Goal: Obtain resource: Download file/media

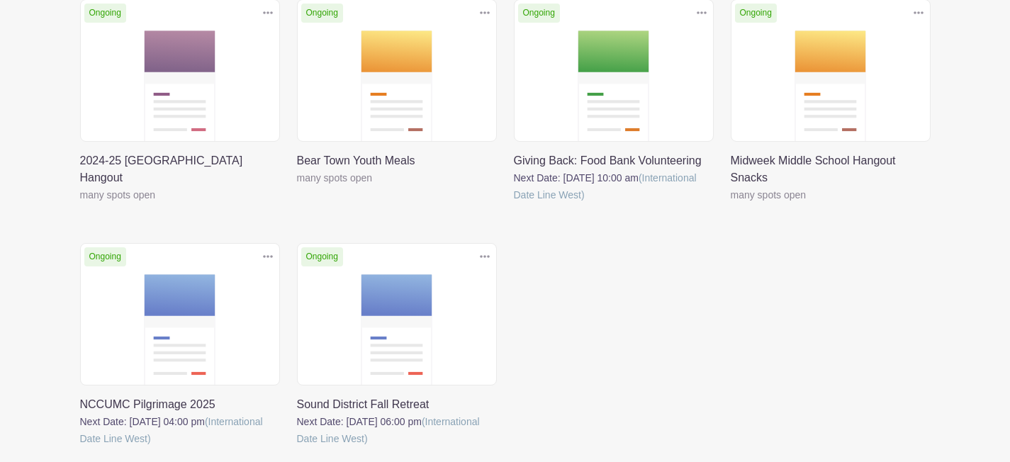
scroll to position [313, 0]
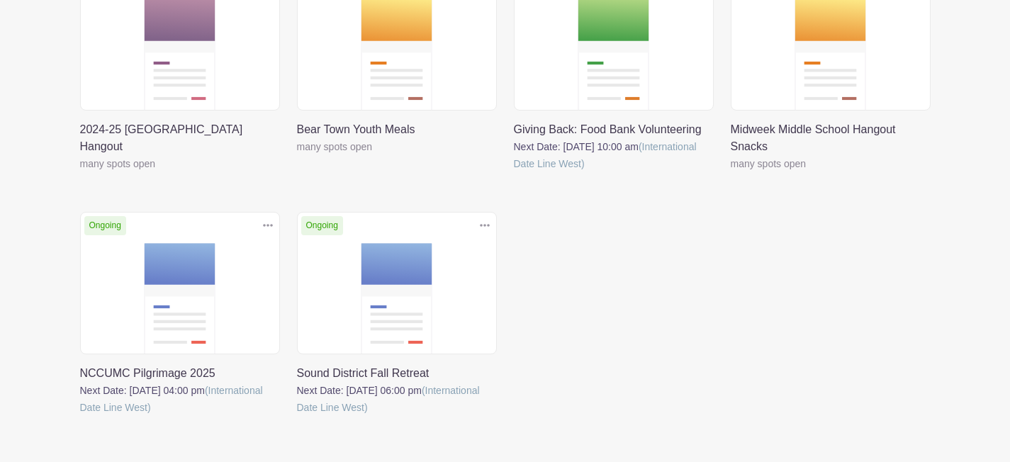
click at [297, 416] on link at bounding box center [297, 416] width 0 height 0
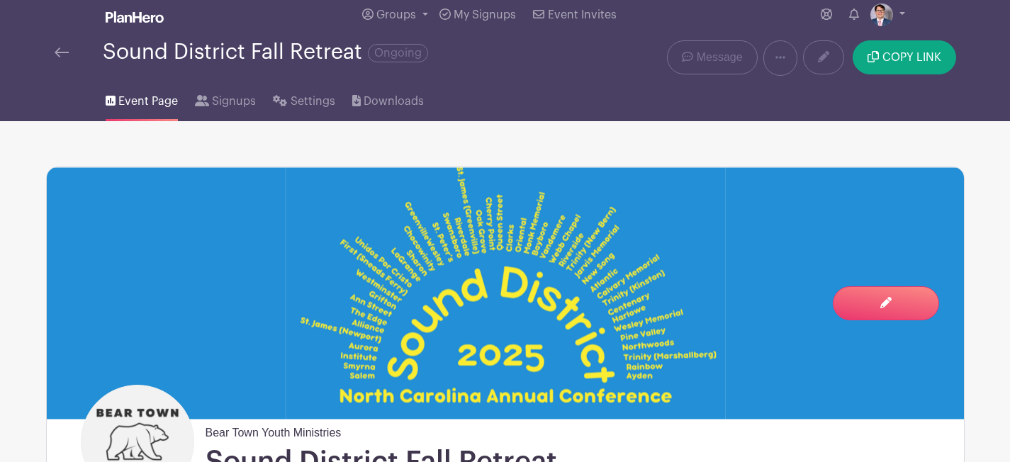
scroll to position [26, 0]
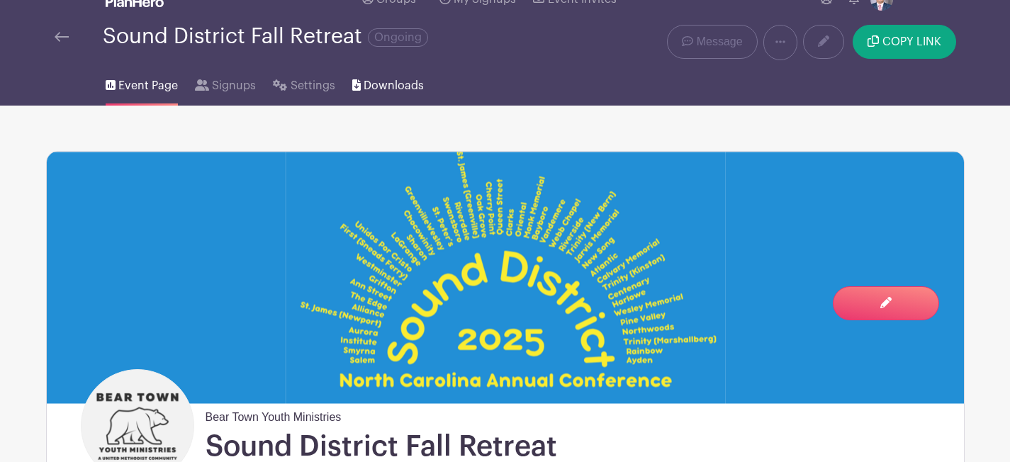
click at [376, 81] on span "Downloads" at bounding box center [394, 85] width 60 height 17
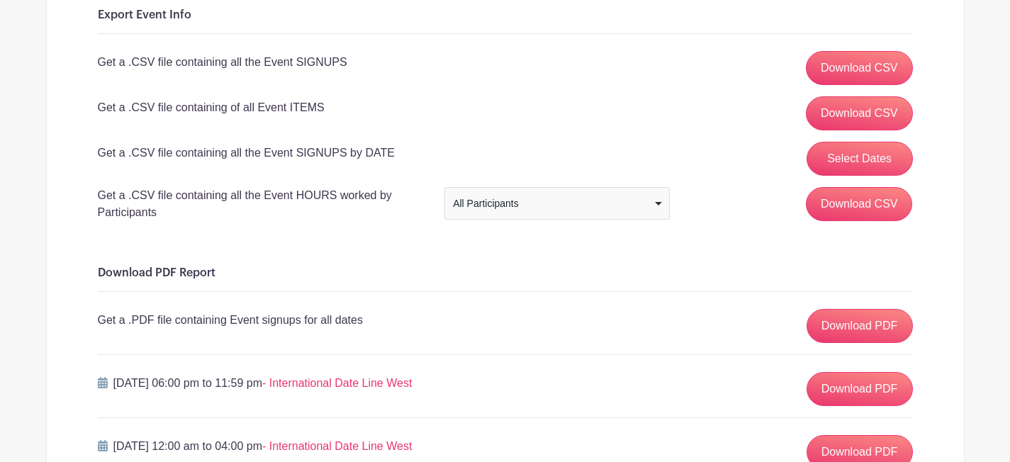
scroll to position [218, 0]
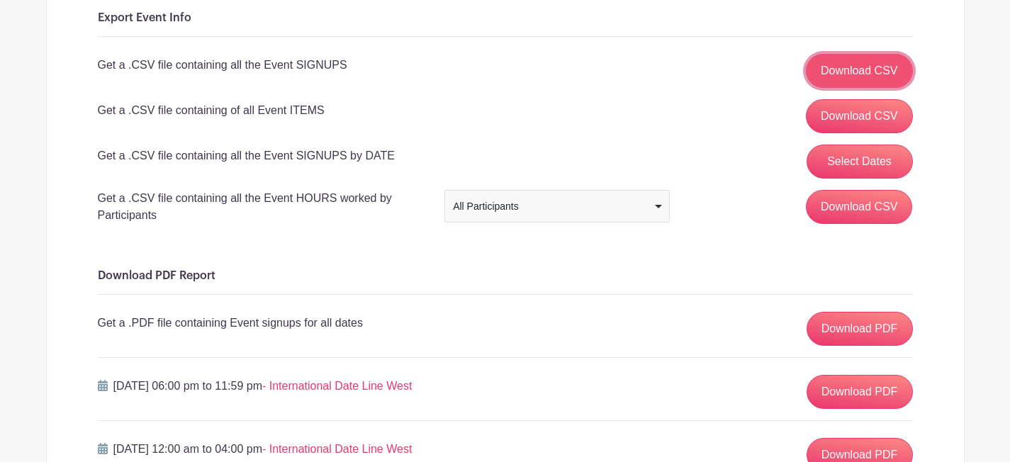
click at [852, 75] on link "Download CSV" at bounding box center [859, 71] width 107 height 34
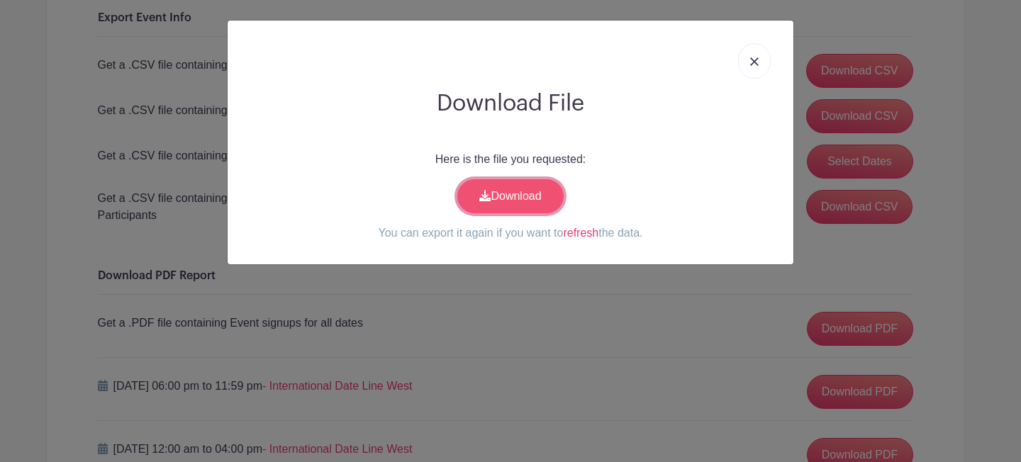
click at [535, 186] on link "Download" at bounding box center [510, 196] width 106 height 34
click at [769, 49] on div at bounding box center [510, 61] width 543 height 58
click at [759, 62] on link at bounding box center [754, 60] width 33 height 35
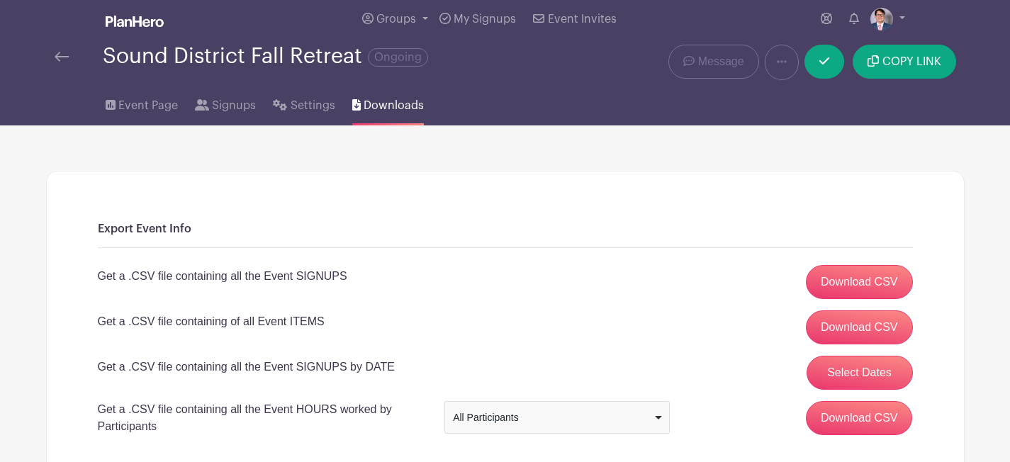
scroll to position [0, 0]
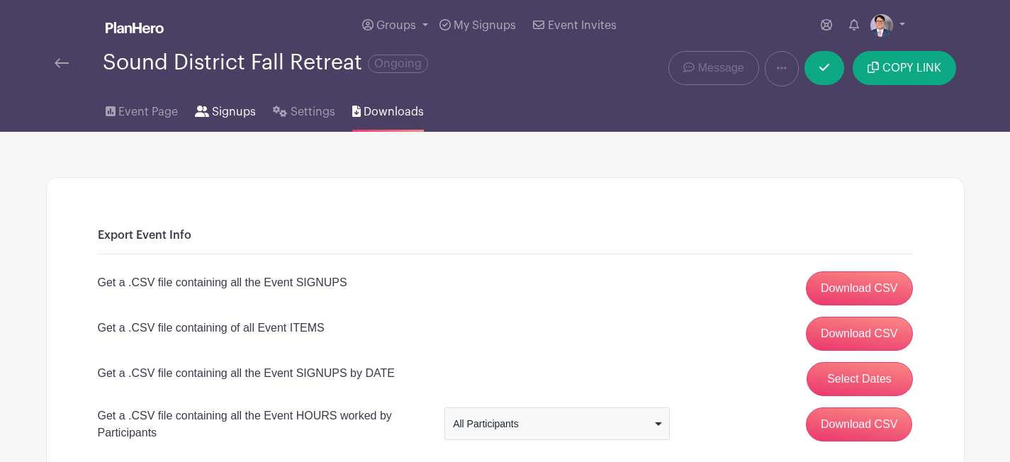
click at [238, 117] on span "Signups" at bounding box center [234, 112] width 44 height 17
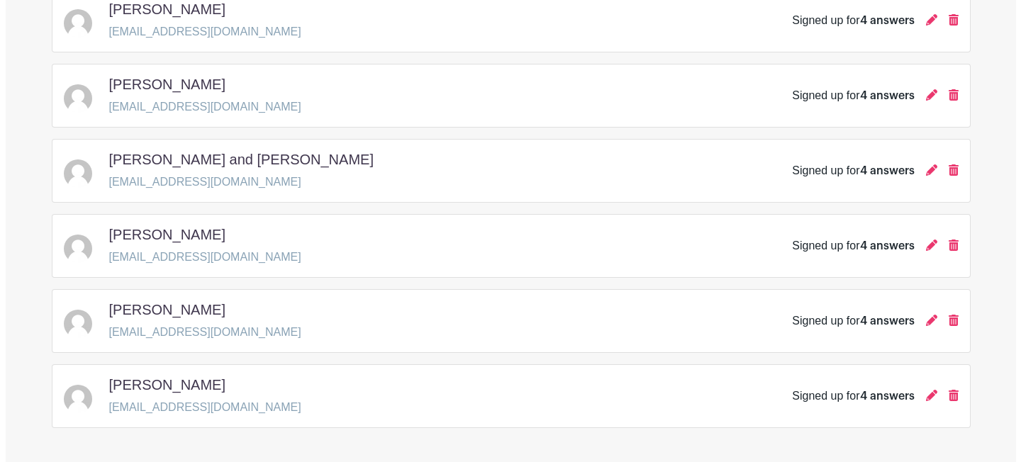
scroll to position [913, 0]
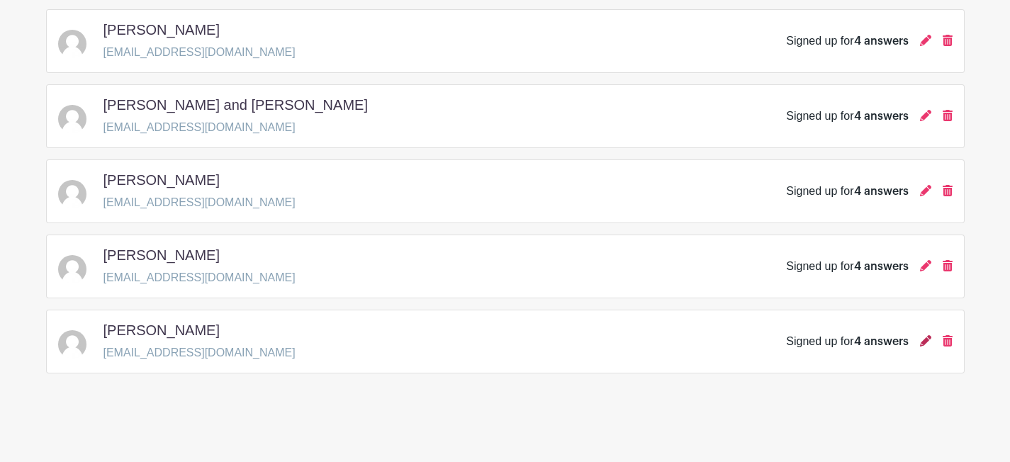
click at [929, 340] on icon at bounding box center [925, 340] width 11 height 11
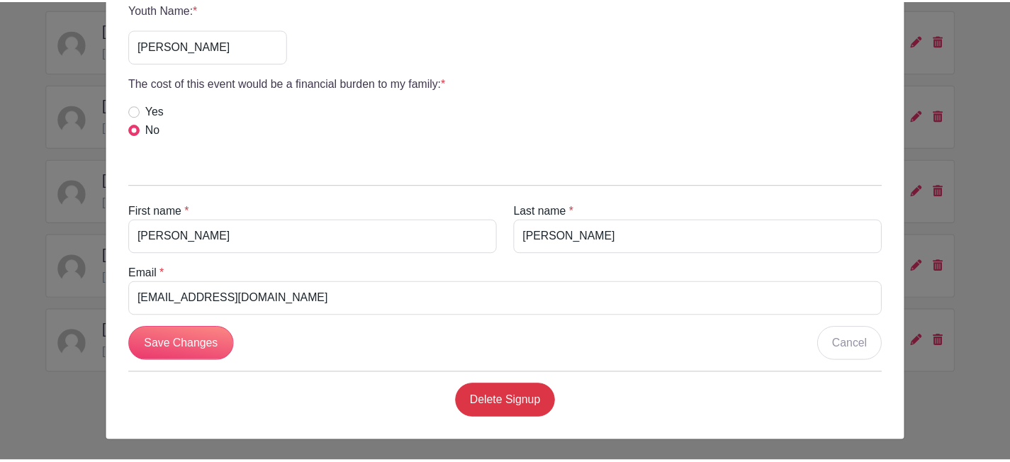
scroll to position [0, 0]
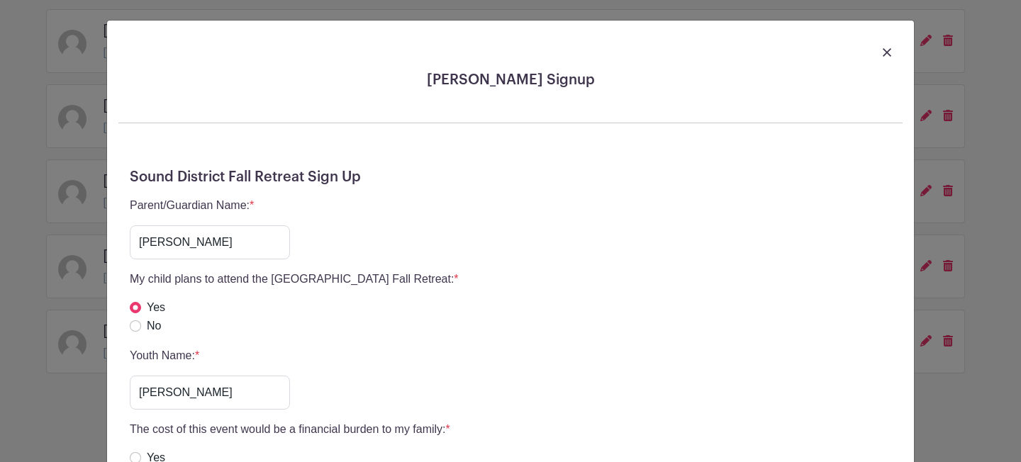
click at [883, 54] on img at bounding box center [887, 52] width 9 height 9
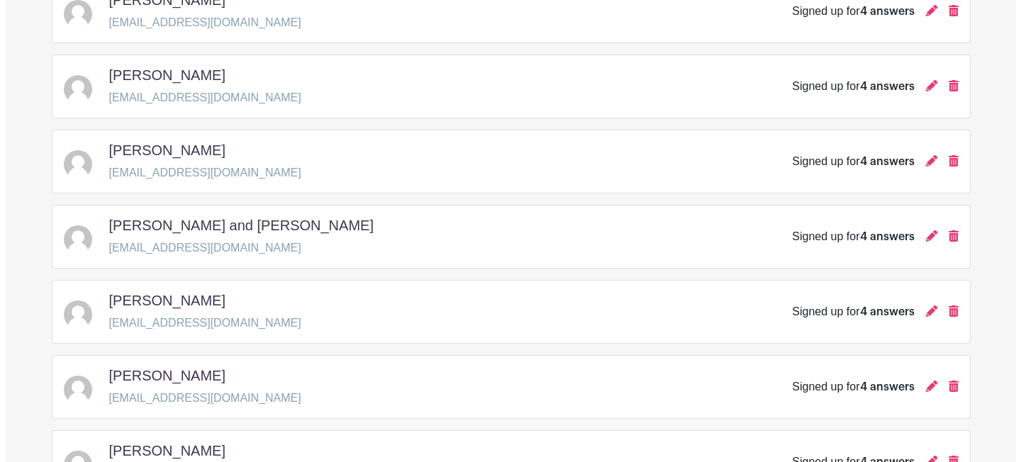
scroll to position [913, 0]
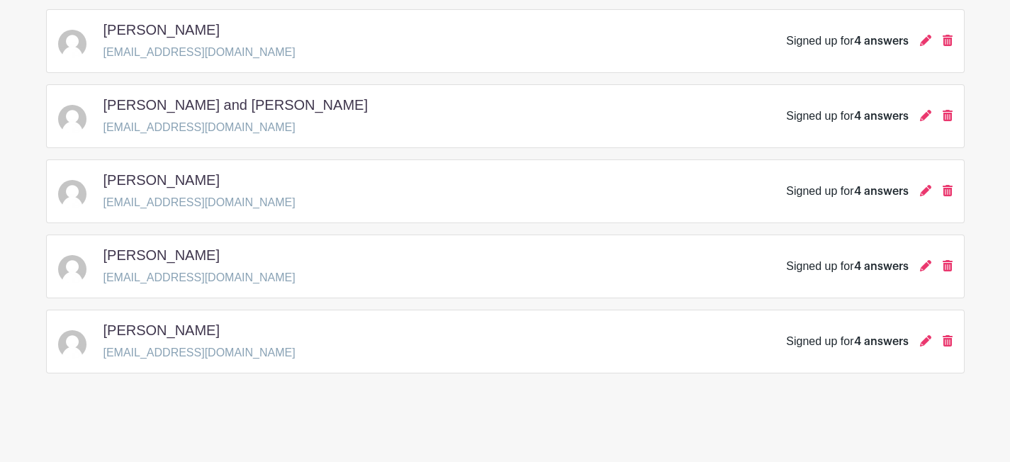
click at [917, 340] on div "Signed up for 4 answers" at bounding box center [869, 341] width 166 height 17
click at [921, 342] on icon at bounding box center [925, 340] width 11 height 11
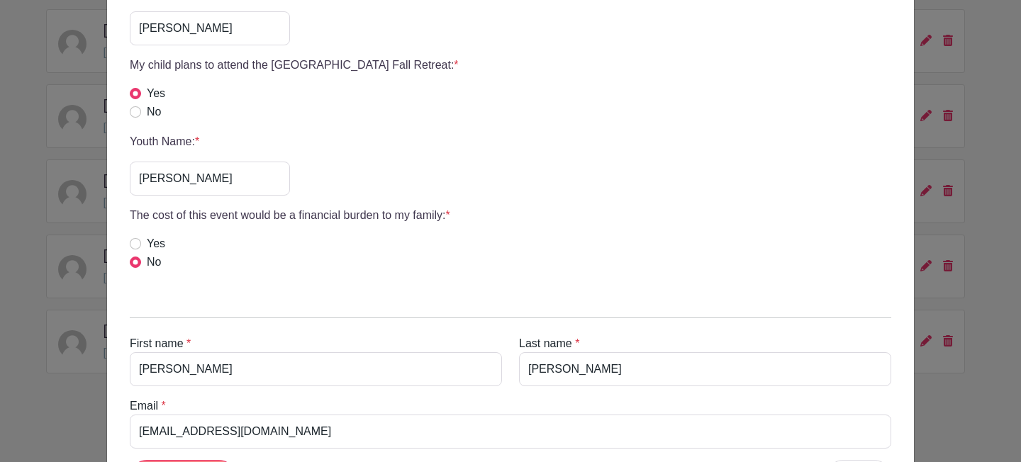
scroll to position [141, 0]
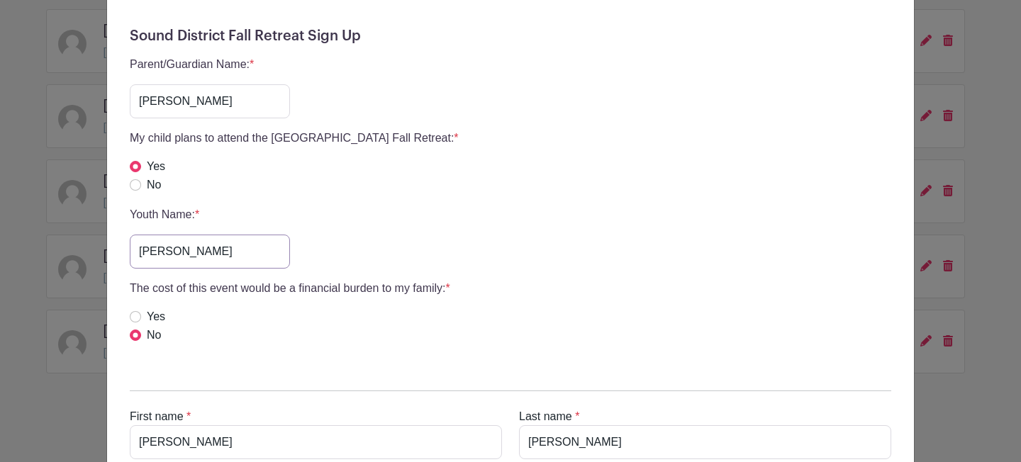
click at [230, 255] on input "[PERSON_NAME]" at bounding box center [210, 252] width 160 height 34
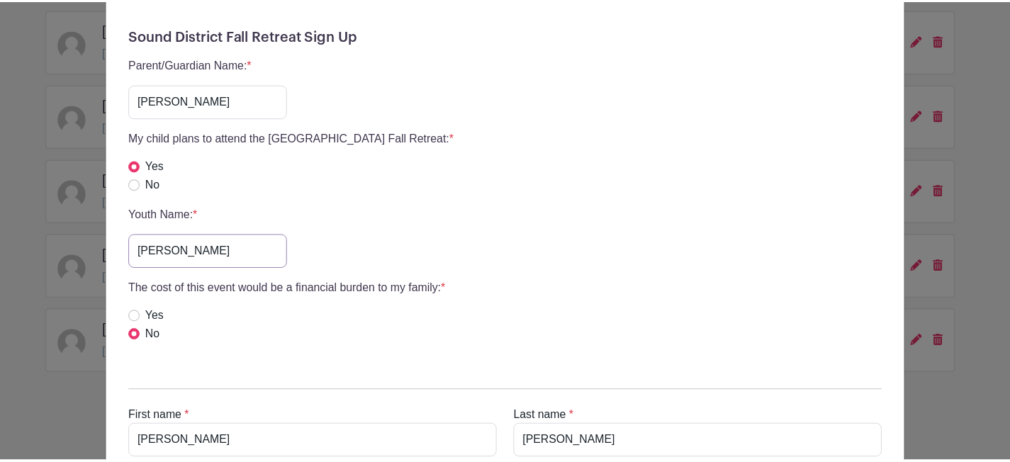
scroll to position [0, 0]
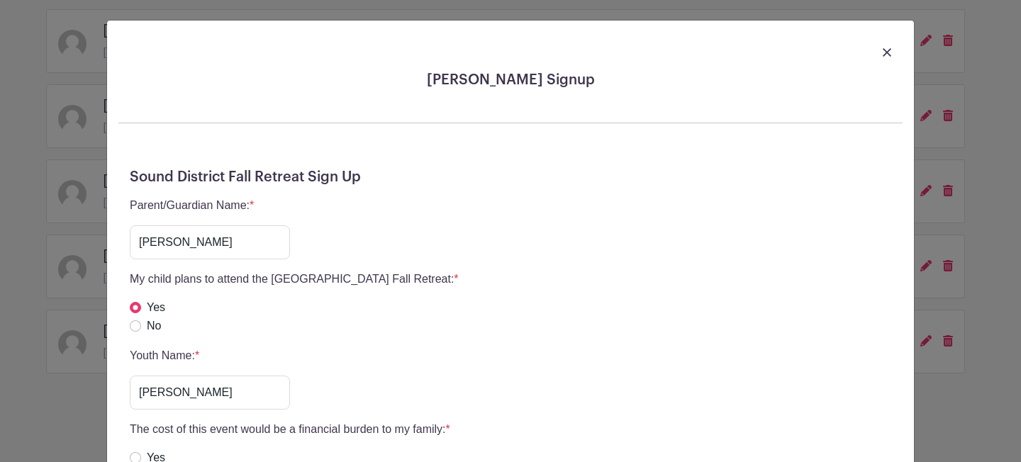
click at [874, 55] on div at bounding box center [510, 52] width 784 height 40
click at [883, 55] on img at bounding box center [887, 52] width 9 height 9
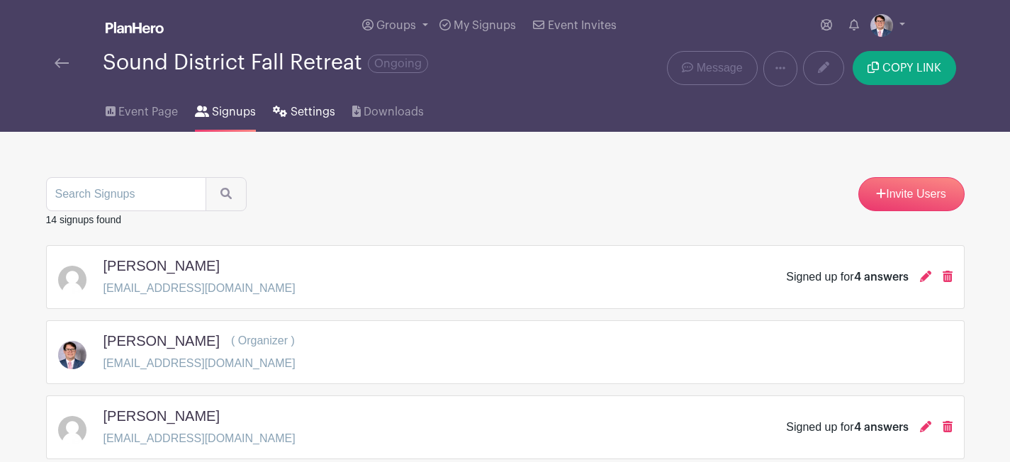
click at [299, 121] on link "Settings" at bounding box center [304, 108] width 62 height 45
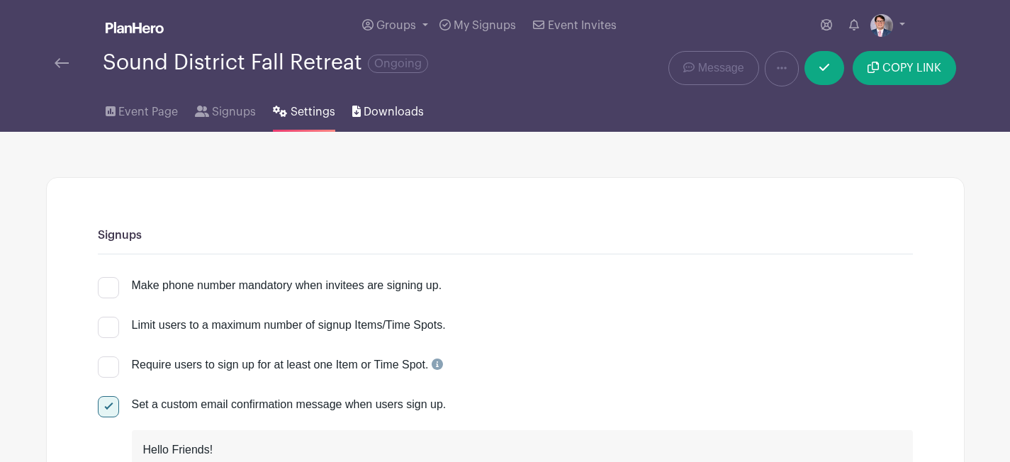
click at [403, 107] on span "Downloads" at bounding box center [394, 112] width 60 height 17
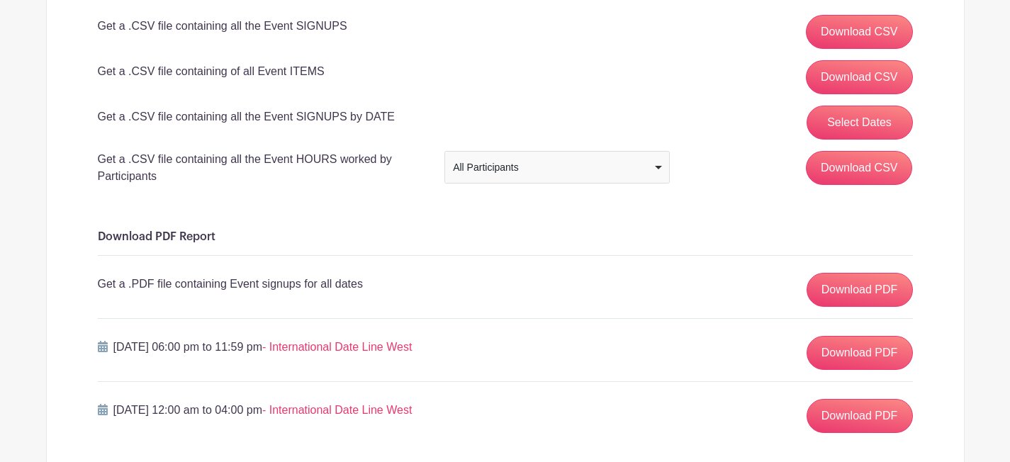
scroll to position [244, 0]
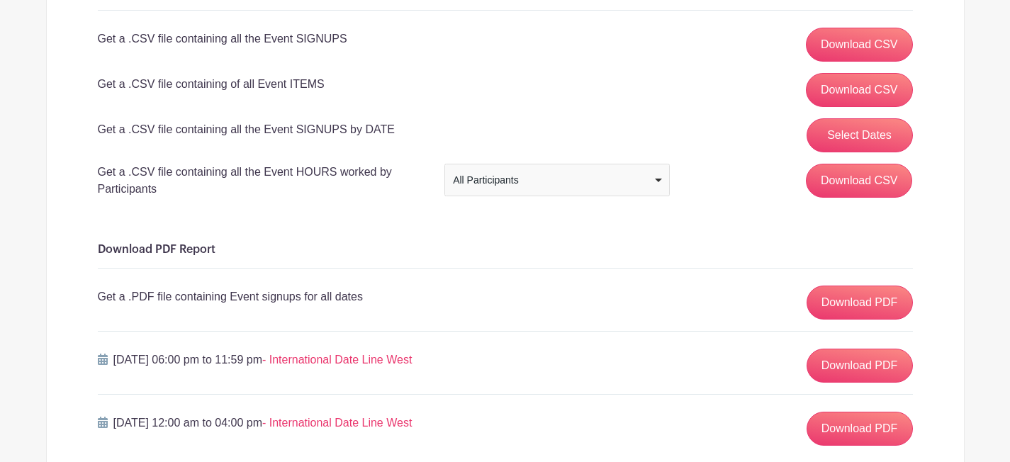
click at [489, 172] on div "All Participants" at bounding box center [556, 180] width 213 height 21
click at [506, 183] on div "All Participants" at bounding box center [552, 180] width 199 height 15
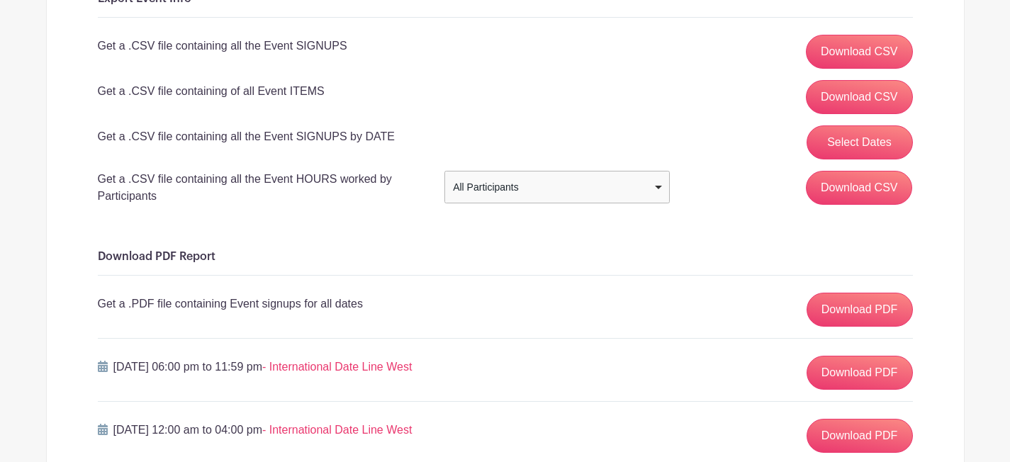
scroll to position [236, 0]
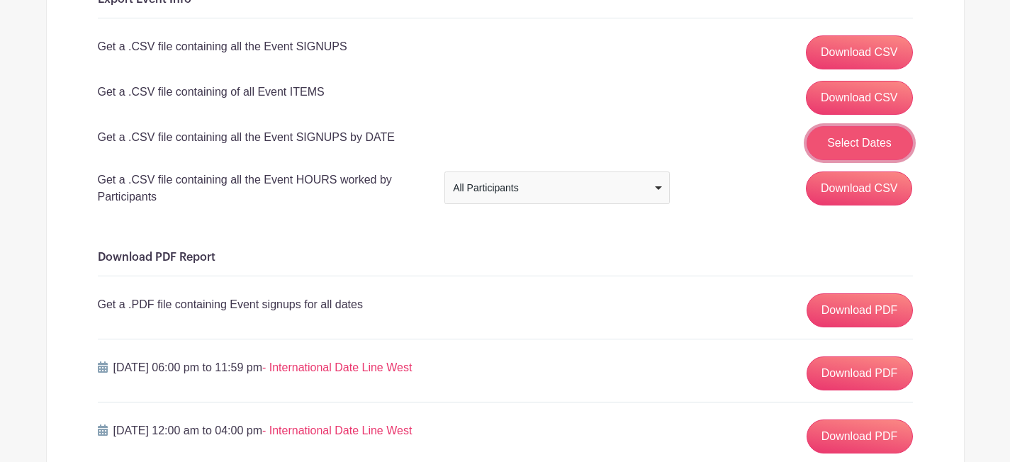
click at [820, 133] on button "Select Dates" at bounding box center [860, 143] width 106 height 34
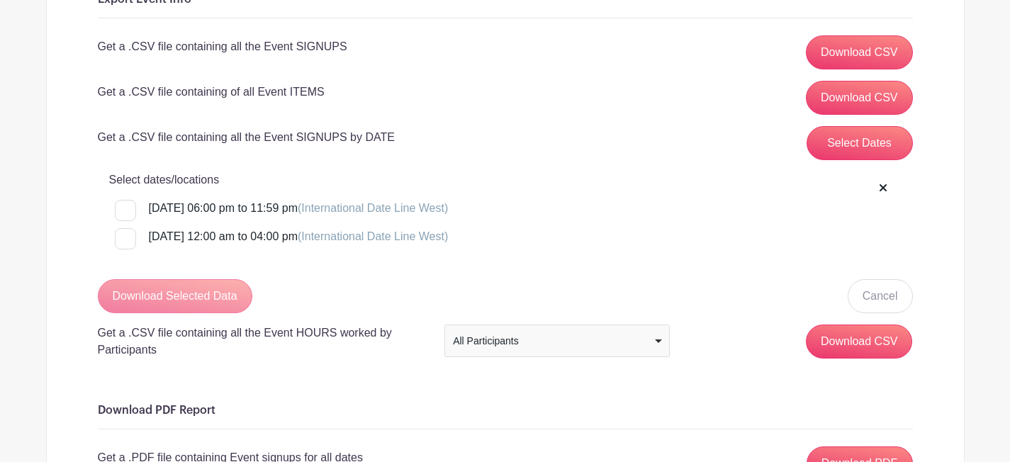
click at [134, 206] on div at bounding box center [125, 210] width 21 height 21
click at [124, 206] on input "[DATE] 06:00 pm to 11:59 pm (International Date Line West)" at bounding box center [119, 204] width 9 height 9
checkbox input "true"
click at [128, 228] on div "[DATE] 06:00 pm to 11:59 pm (International Date Line West) [DATE] 12:00 am to 0…" at bounding box center [514, 222] width 798 height 45
click at [128, 237] on div at bounding box center [125, 238] width 21 height 21
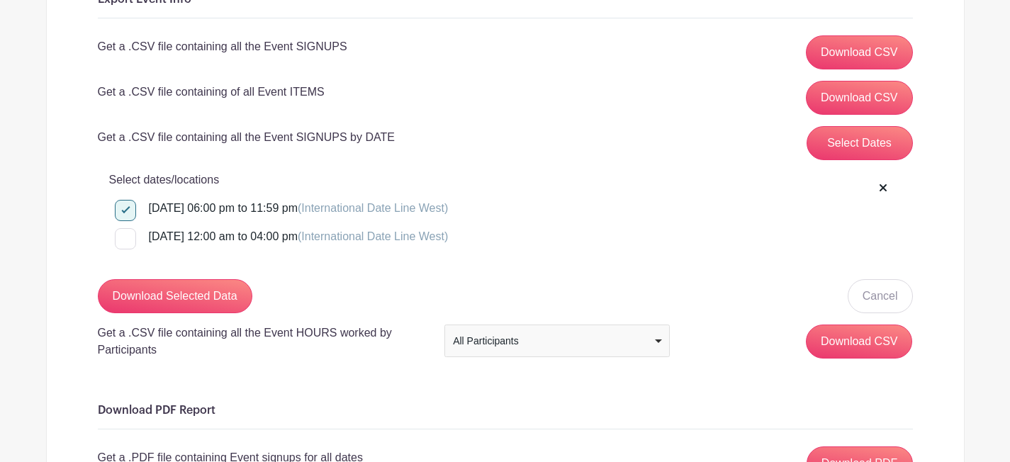
click at [124, 237] on input "[DATE] 12:00 am to 04:00 pm (International Date Line West)" at bounding box center [119, 232] width 9 height 9
checkbox input "true"
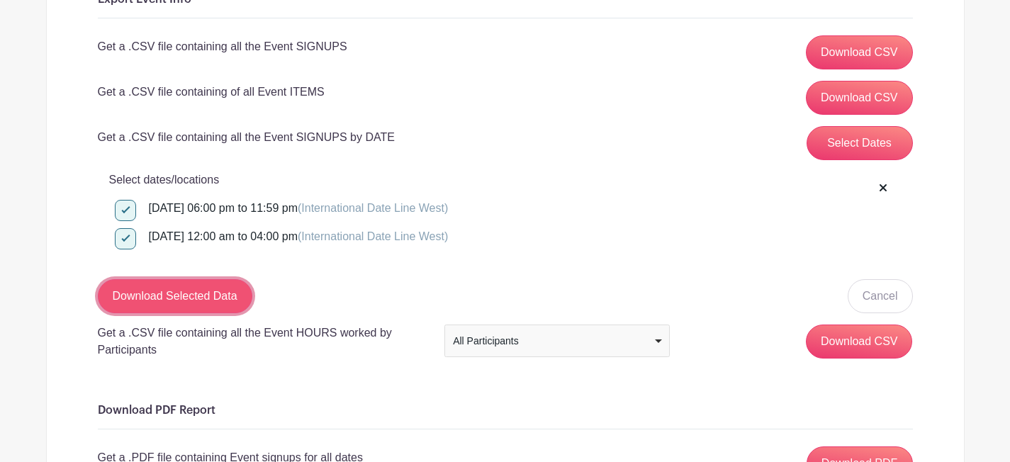
click at [182, 306] on input "Download Selected Data" at bounding box center [175, 296] width 155 height 34
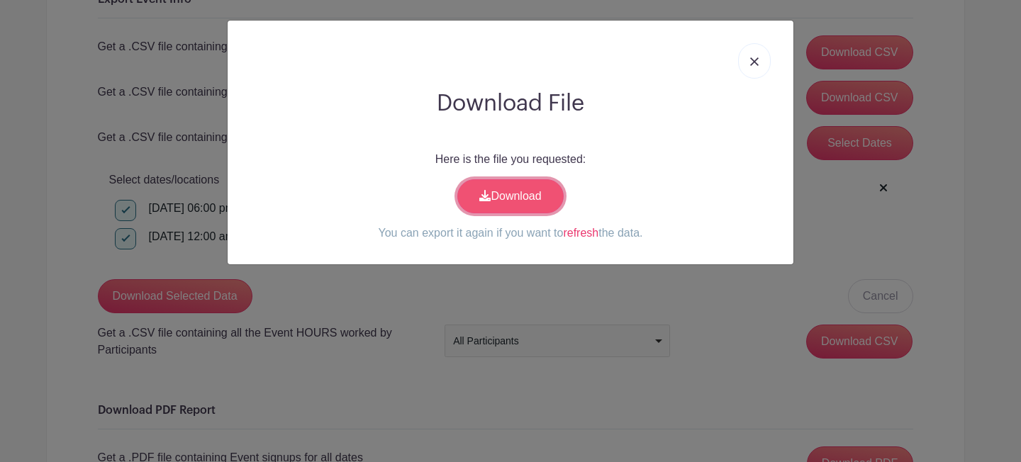
click at [538, 199] on link "Download" at bounding box center [510, 196] width 106 height 34
click at [758, 64] on img at bounding box center [754, 61] width 9 height 9
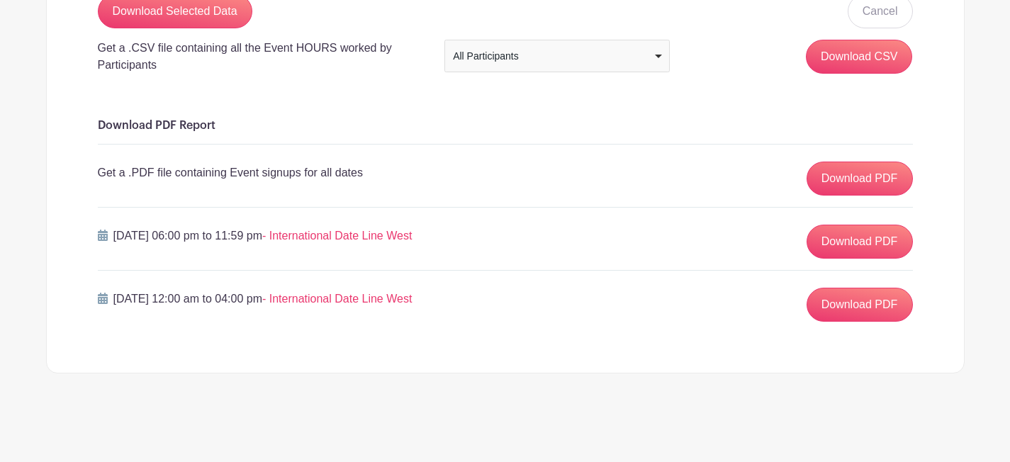
scroll to position [0, 0]
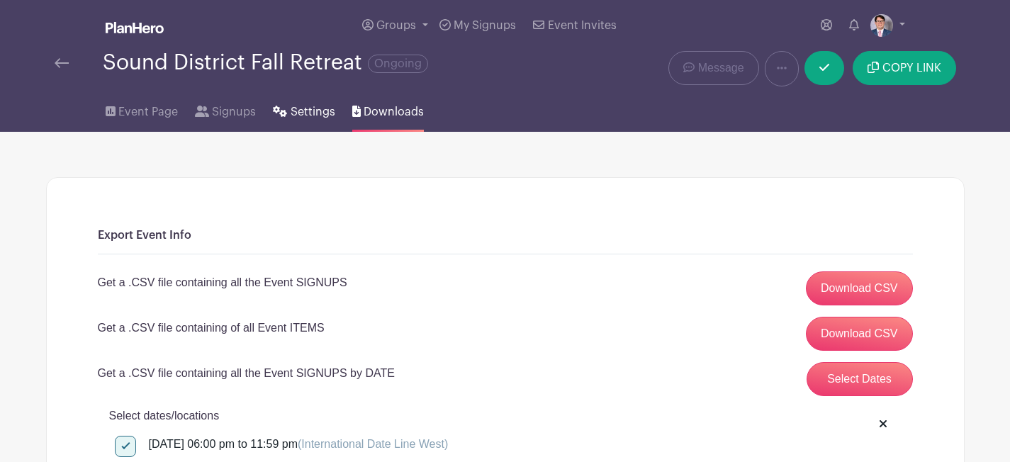
click at [299, 116] on span "Settings" at bounding box center [313, 112] width 45 height 17
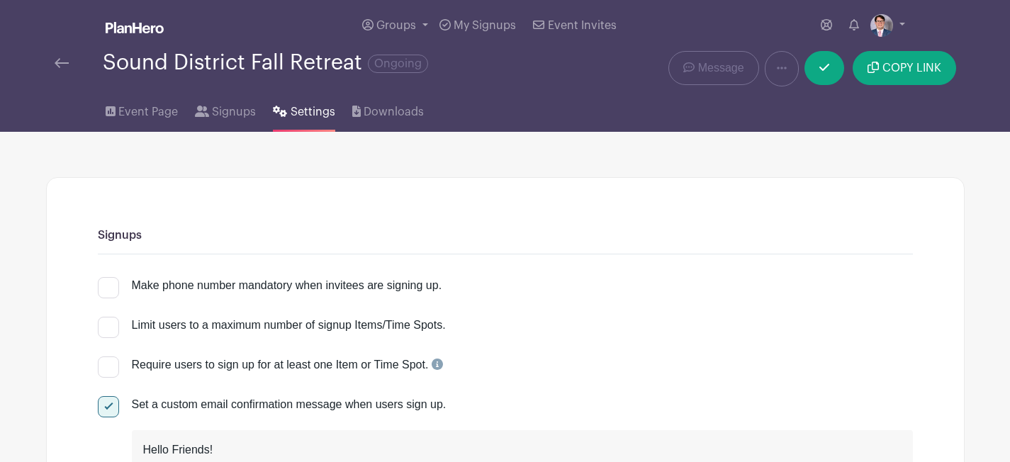
click at [245, 114] on span "Signups" at bounding box center [234, 112] width 44 height 17
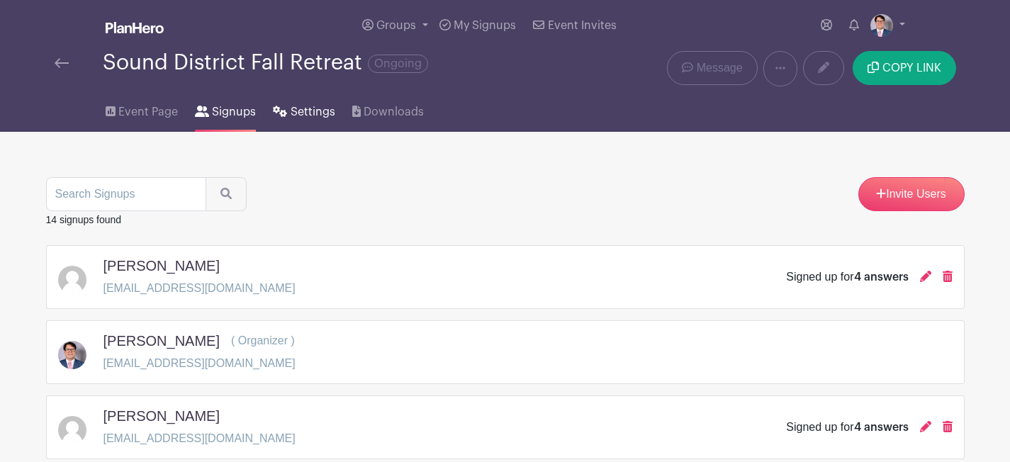
click at [283, 106] on icon at bounding box center [280, 111] width 14 height 11
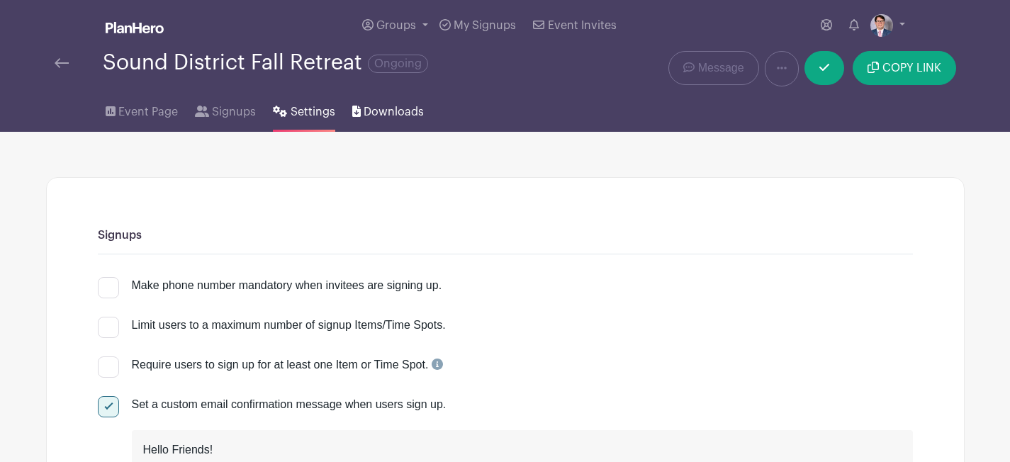
click at [372, 125] on link "Downloads" at bounding box center [388, 108] width 72 height 45
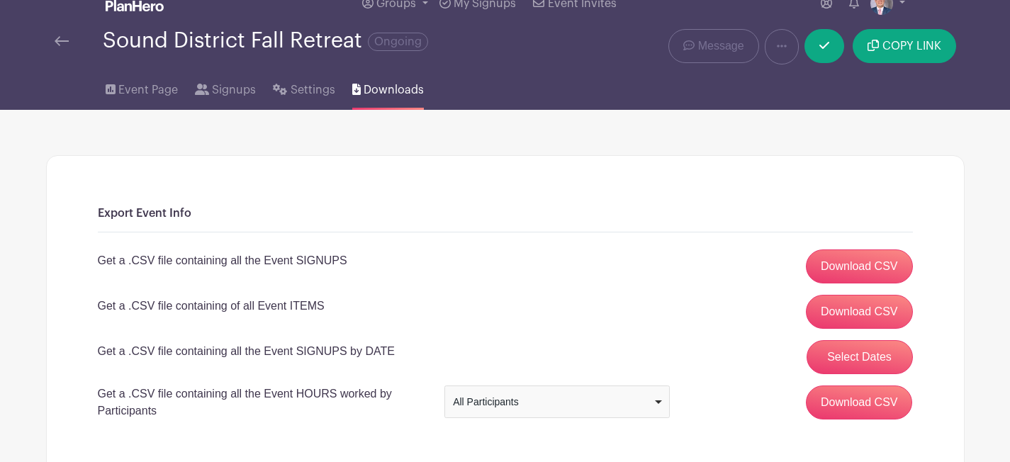
scroll to position [23, 0]
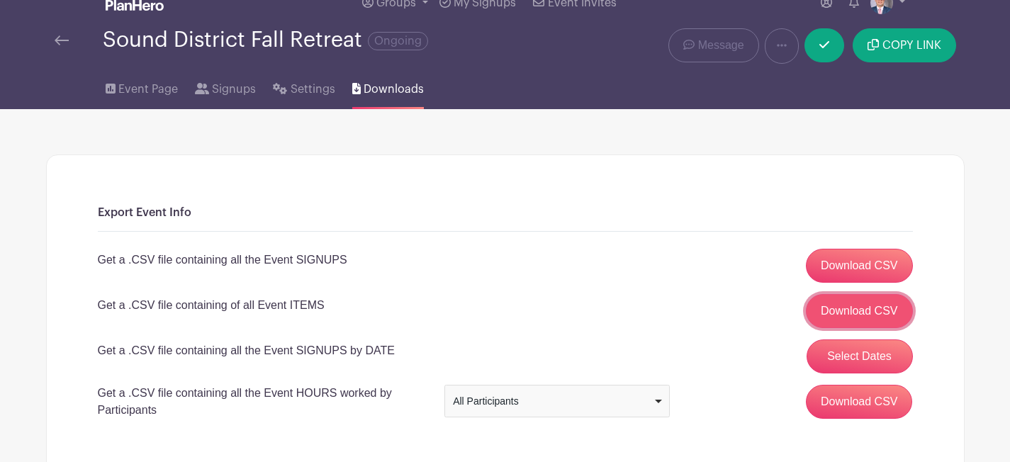
click at [820, 308] on link "Download CSV" at bounding box center [859, 311] width 107 height 34
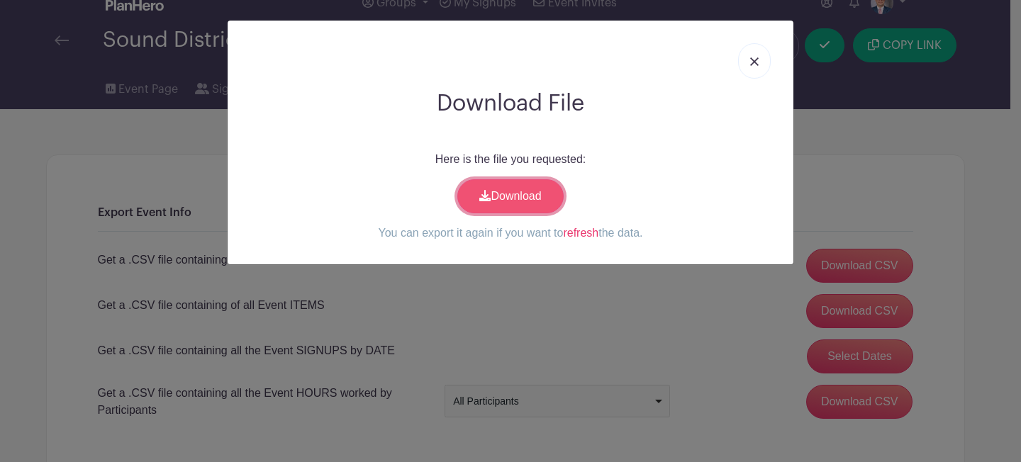
click at [515, 201] on link "Download" at bounding box center [510, 196] width 106 height 34
click at [757, 57] on link at bounding box center [754, 60] width 33 height 35
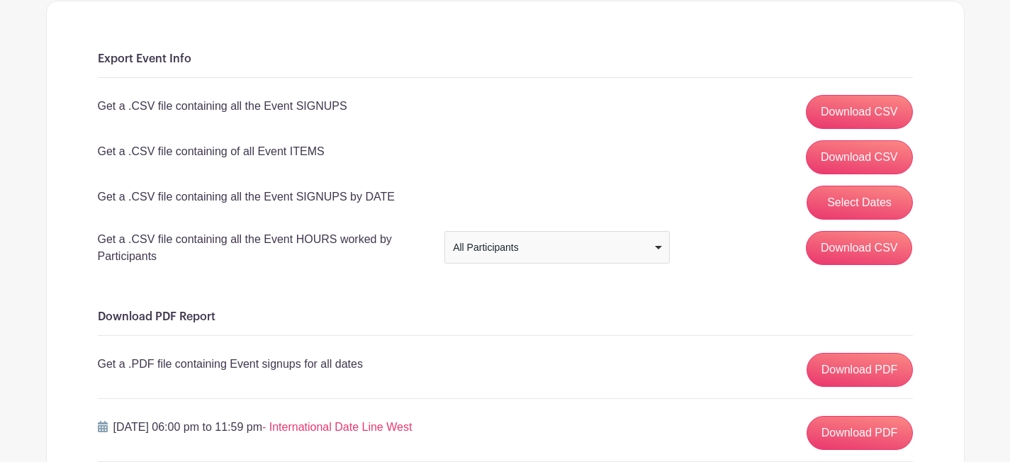
scroll to position [0, 0]
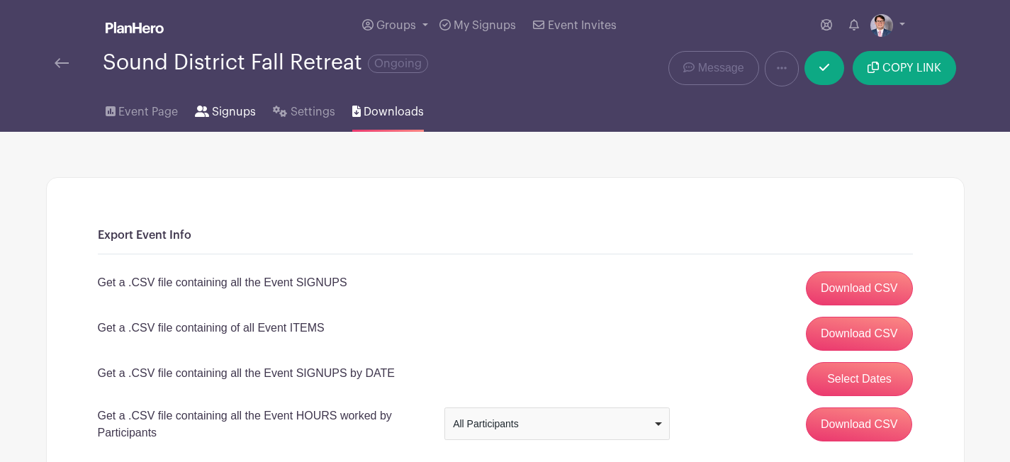
click at [202, 105] on link "Signups" at bounding box center [225, 108] width 61 height 45
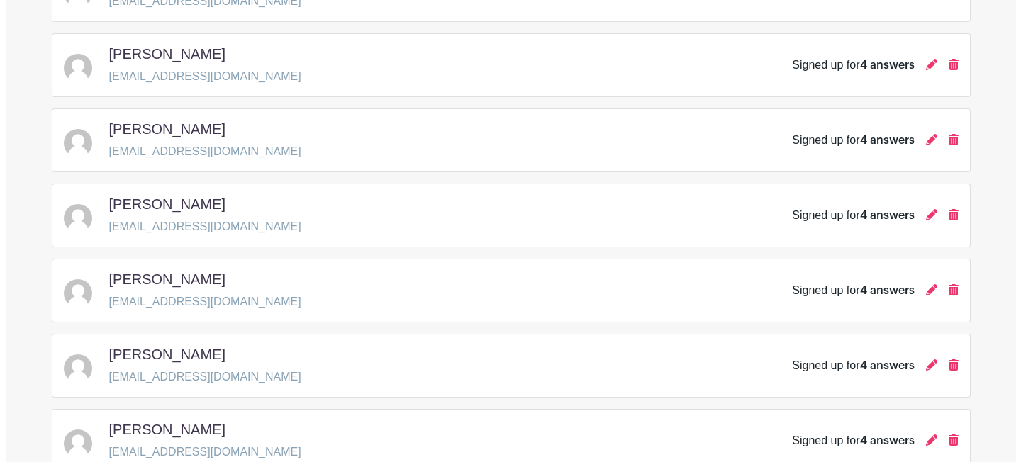
scroll to position [504, 0]
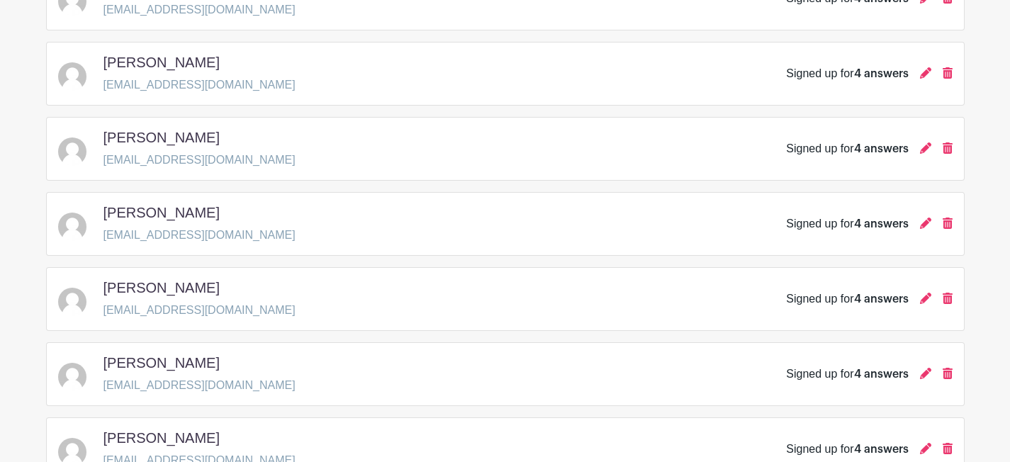
click at [870, 154] on span "4 answers" at bounding box center [881, 148] width 55 height 11
click at [926, 153] on icon at bounding box center [925, 148] width 11 height 11
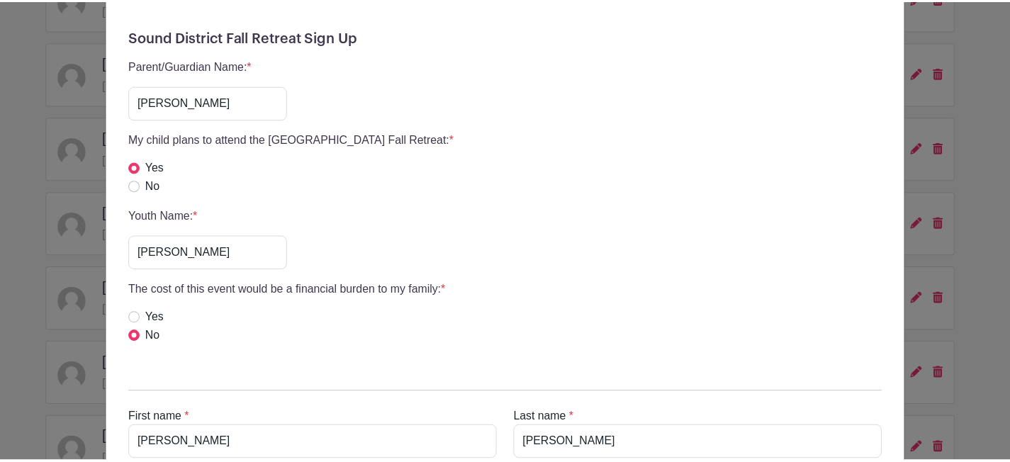
scroll to position [0, 0]
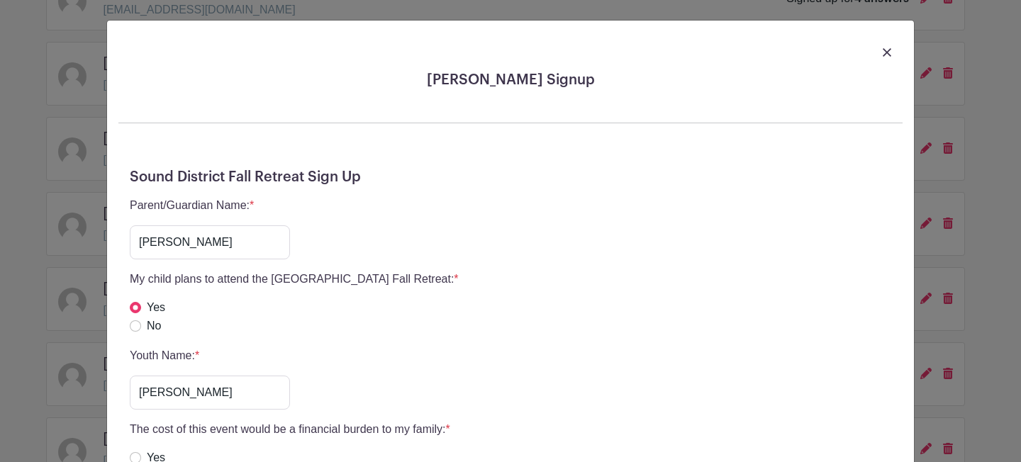
click at [883, 53] on img at bounding box center [887, 52] width 9 height 9
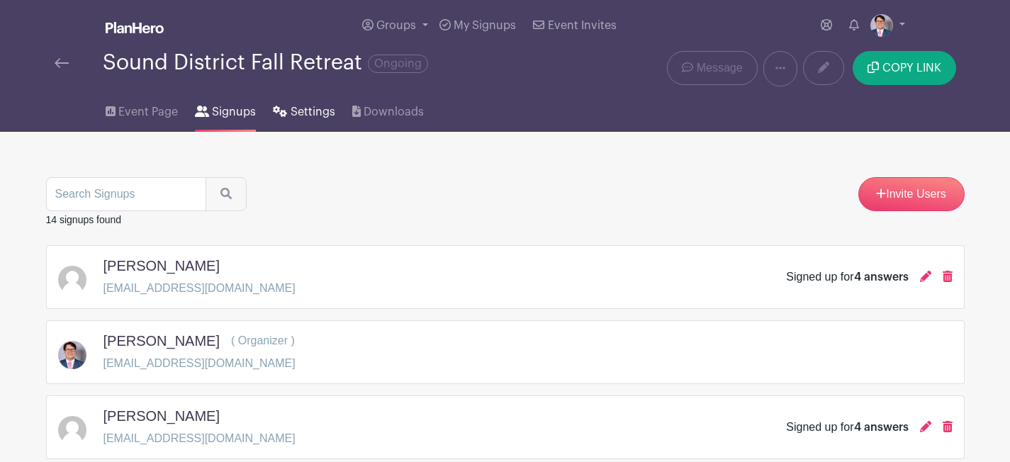
click at [316, 108] on span "Settings" at bounding box center [313, 112] width 45 height 17
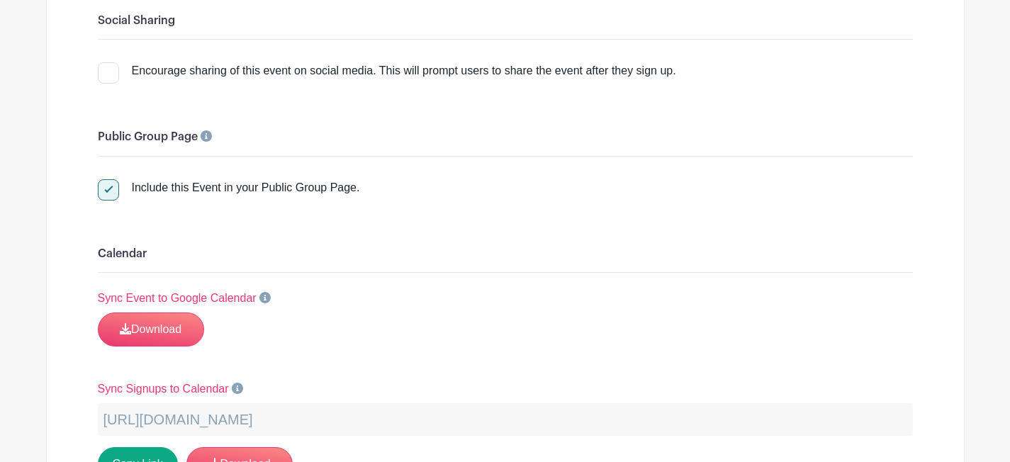
scroll to position [1388, 0]
